Goal: Obtain resource: Obtain resource

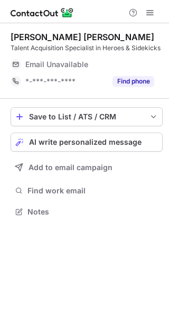
scroll to position [205, 169]
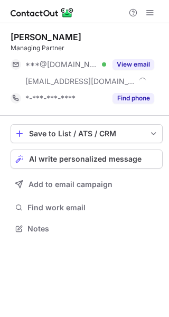
scroll to position [222, 169]
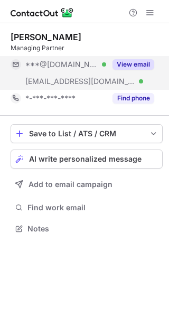
click at [132, 67] on button "View email" at bounding box center [134, 64] width 42 height 11
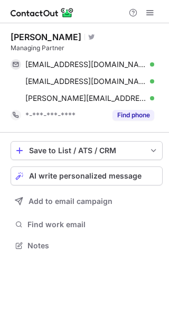
scroll to position [238, 169]
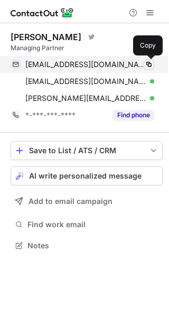
click at [148, 65] on span at bounding box center [149, 64] width 8 height 8
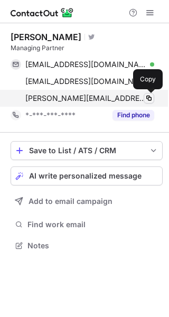
click at [148, 99] on span at bounding box center [149, 98] width 8 height 8
